Goal: Task Accomplishment & Management: Use online tool/utility

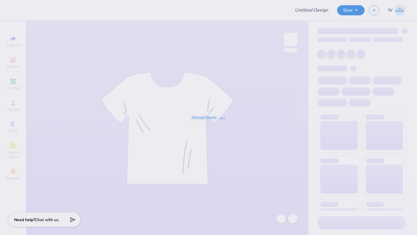
type input "Bid day tanks for Delta Zeta"
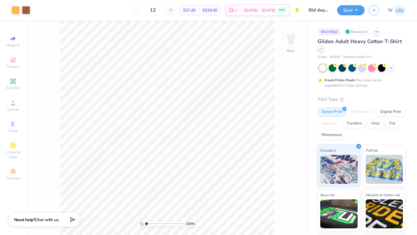
click at [321, 51] on div at bounding box center [320, 49] width 6 height 6
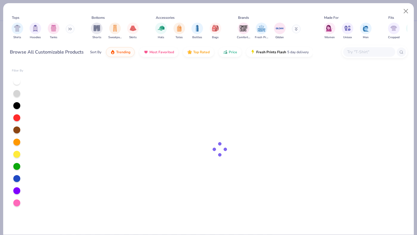
click at [360, 51] on input "text" at bounding box center [368, 52] width 45 height 7
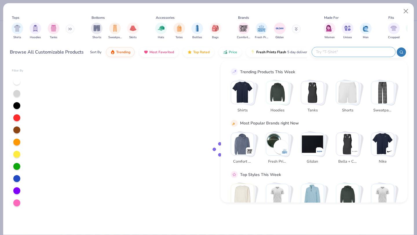
paste input "G640L"
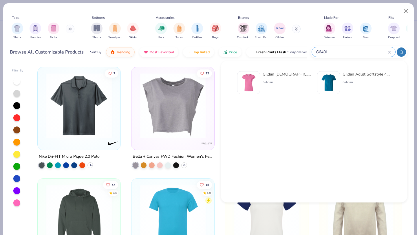
type input "G640L"
click at [253, 77] on img at bounding box center [249, 83] width 18 height 18
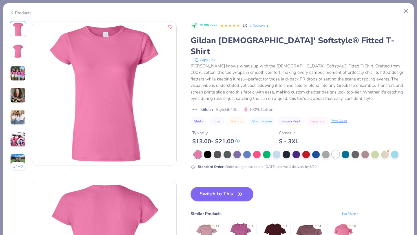
click at [335, 150] on div at bounding box center [335, 154] width 8 height 8
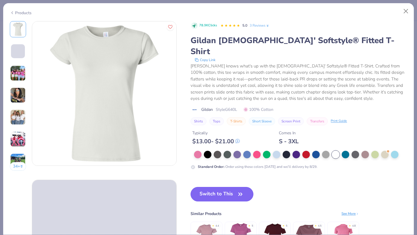
click at [223, 187] on button "Switch to This" at bounding box center [221, 194] width 63 height 14
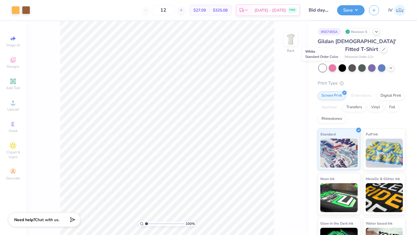
click at [322, 67] on div at bounding box center [322, 68] width 8 height 8
type input "3.00"
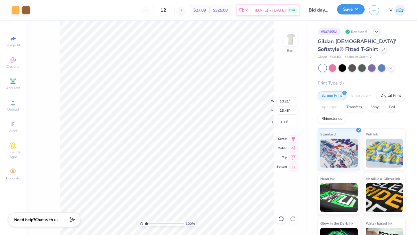
click at [348, 11] on button "Save" at bounding box center [350, 9] width 27 height 10
type input "9.27"
type input "12.24"
click at [292, 136] on icon at bounding box center [293, 138] width 8 height 7
type input "8.18"
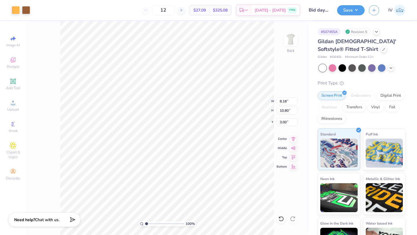
type input "10.80"
click at [292, 138] on icon at bounding box center [293, 138] width 4 height 5
click at [352, 8] on button "Save" at bounding box center [350, 9] width 27 height 10
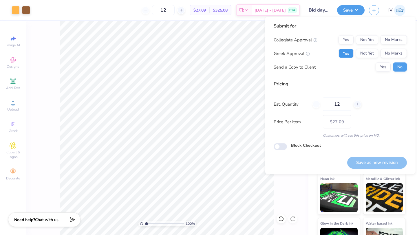
click at [347, 51] on button "Yes" at bounding box center [345, 53] width 15 height 9
click at [396, 39] on button "No Marks" at bounding box center [393, 39] width 26 height 9
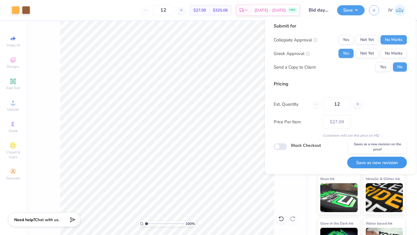
click at [366, 163] on button "Save as new revision" at bounding box center [377, 162] width 60 height 12
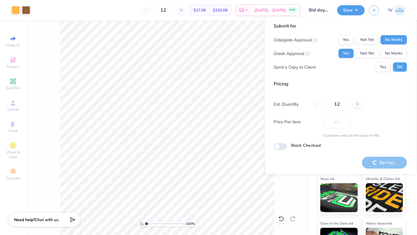
type input "$27.09"
